Goal: Task Accomplishment & Management: Manage account settings

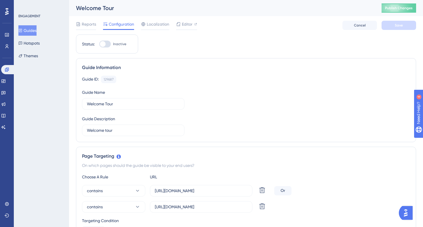
click at [344, 20] on div "Reports Configuration Localization Editor Cancel Save" at bounding box center [246, 25] width 340 height 18
click at [260, 20] on div "Reports Configuration Localization Editor Cancel Save" at bounding box center [246, 25] width 340 height 18
